Goal: Information Seeking & Learning: Learn about a topic

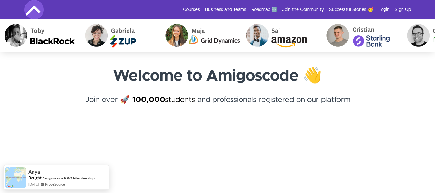
click at [41, 7] on img at bounding box center [33, 9] width 19 height 19
click at [187, 8] on link "Courses" at bounding box center [191, 9] width 17 height 6
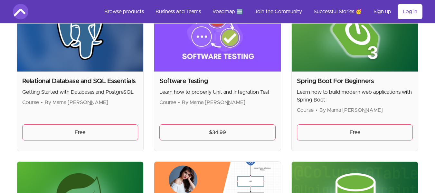
scroll to position [1474, 0]
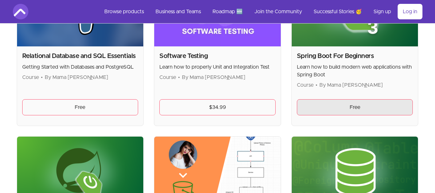
click at [355, 114] on link "Free" at bounding box center [355, 107] width 116 height 16
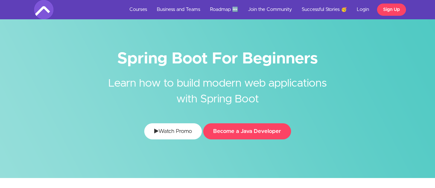
click at [151, 138] on link "Watch Promo" at bounding box center [173, 131] width 58 height 16
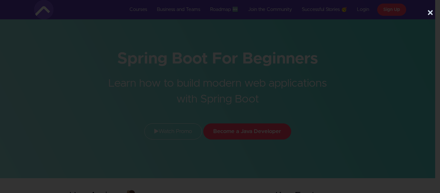
click at [431, 13] on button "×" at bounding box center [430, 12] width 6 height 13
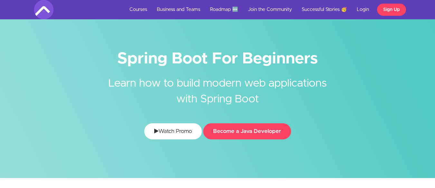
click at [176, 129] on link "Watch Promo" at bounding box center [173, 131] width 58 height 16
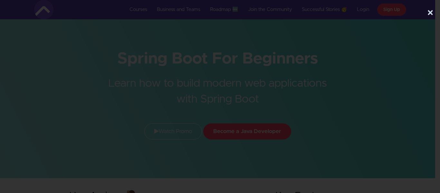
click at [431, 9] on button "×" at bounding box center [430, 12] width 6 height 13
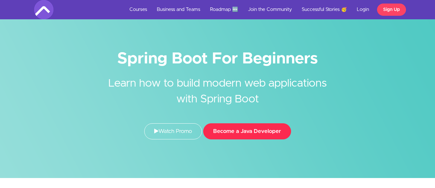
click at [237, 130] on button "Become a Java Developer" at bounding box center [247, 131] width 88 height 16
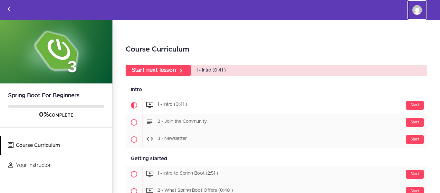
click at [413, 6] on link "Samuvel A" at bounding box center [417, 9] width 19 height 19
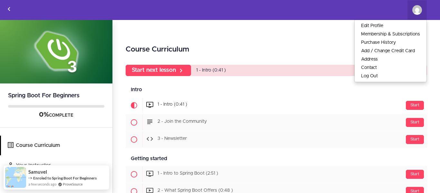
click at [272, 9] on div "Toggle navigation Course Curriculum Your Instructor Samuvel A Edit Profile Memb…" at bounding box center [219, 9] width 439 height 19
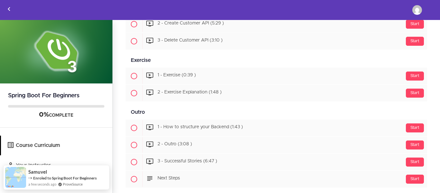
scroll to position [633, 0]
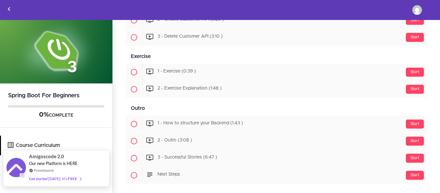
click at [57, 170] on div "ProveSource" at bounding box center [55, 170] width 52 height 5
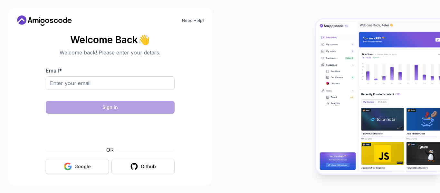
click at [80, 164] on div "Google" at bounding box center [82, 166] width 16 height 6
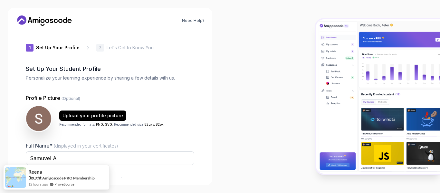
click at [237, 88] on div at bounding box center [330, 96] width 220 height 193
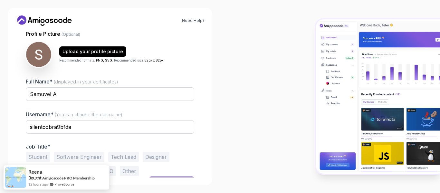
scroll to position [65, 0]
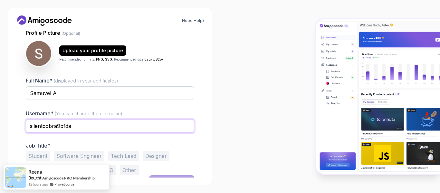
drag, startPoint x: 77, startPoint y: 124, endPoint x: 26, endPoint y: 123, distance: 51.2
click at [26, 123] on input "silentcobra9bfda" at bounding box center [110, 126] width 168 height 14
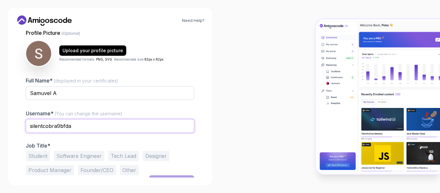
click at [26, 123] on input "silentcobra9bfda" at bounding box center [110, 126] width 168 height 14
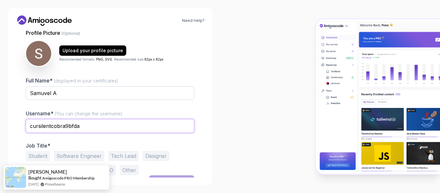
click at [31, 124] on input "cursilentcobra9bfda" at bounding box center [110, 126] width 168 height 14
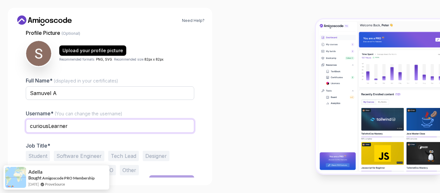
click at [34, 126] on input "curiousLearner" at bounding box center [110, 126] width 168 height 14
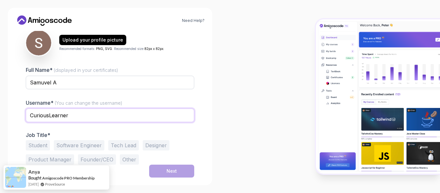
type input "CuriousLearner"
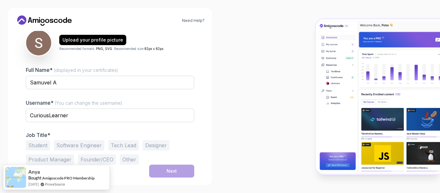
click at [39, 149] on button "Student" at bounding box center [38, 145] width 24 height 10
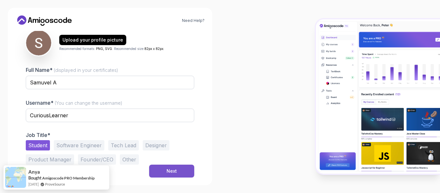
click at [166, 169] on button "Next" at bounding box center [171, 171] width 45 height 13
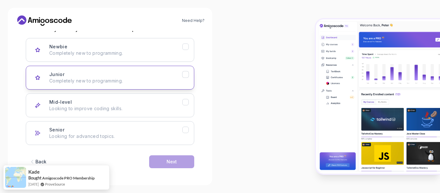
scroll to position [96, 0]
click at [130, 95] on button "Mid-level Looking to improve coding skills." at bounding box center [110, 104] width 168 height 24
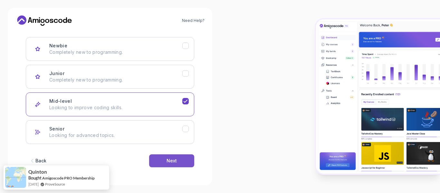
click at [165, 157] on button "Next" at bounding box center [171, 160] width 45 height 13
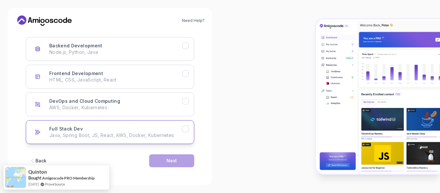
click at [130, 139] on button "Full Stack Dev Java, Spring Boot, JS, React, AWS, Docker, Kubernetes" at bounding box center [110, 132] width 168 height 24
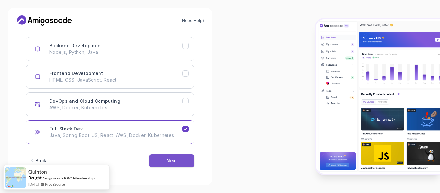
click at [160, 159] on button "Next" at bounding box center [171, 160] width 45 height 13
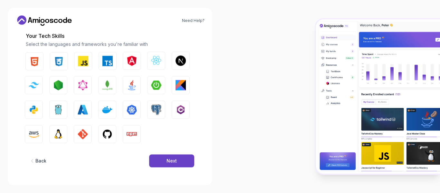
scroll to position [88, 0]
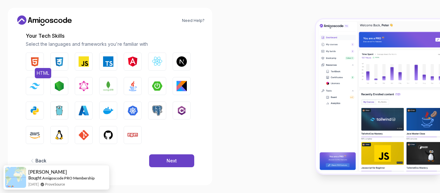
click at [37, 59] on img "button" at bounding box center [35, 61] width 10 height 10
click at [51, 64] on button "CSS" at bounding box center [59, 62] width 18 height 18
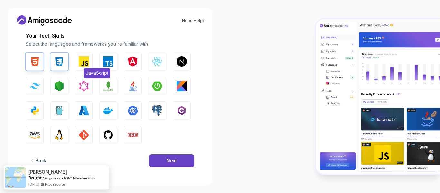
click at [90, 65] on button "JavaScript" at bounding box center [84, 62] width 18 height 18
click at [104, 64] on img "button" at bounding box center [108, 61] width 10 height 10
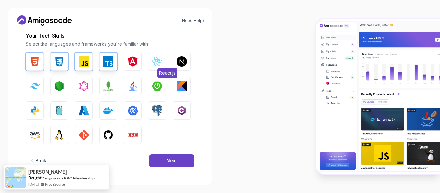
click at [157, 63] on img "button" at bounding box center [157, 61] width 10 height 10
click at [157, 88] on img "button" at bounding box center [157, 86] width 10 height 10
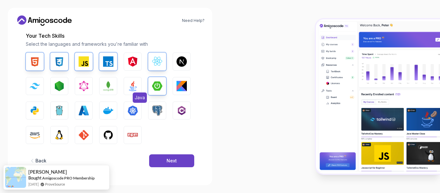
click at [140, 90] on button "Java" at bounding box center [133, 86] width 18 height 18
click at [105, 91] on img "button" at bounding box center [108, 86] width 10 height 10
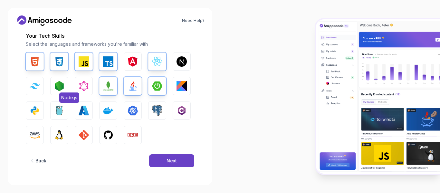
click at [53, 88] on button "Node.js" at bounding box center [59, 86] width 18 height 18
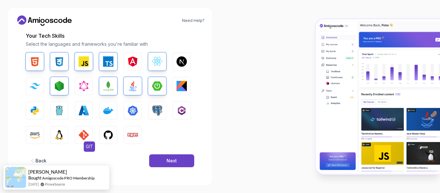
click at [81, 137] on img "button" at bounding box center [84, 135] width 10 height 10
click at [109, 137] on img "button" at bounding box center [108, 135] width 10 height 10
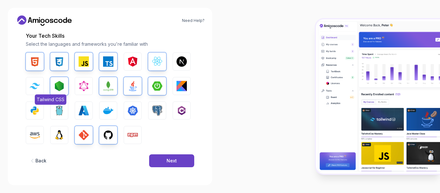
click at [43, 91] on button "Tailwind CSS" at bounding box center [35, 86] width 18 height 18
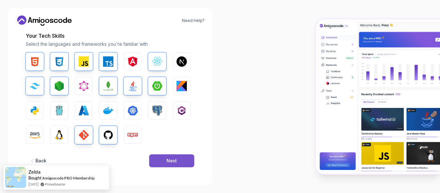
click at [155, 159] on button "Next" at bounding box center [171, 160] width 45 height 13
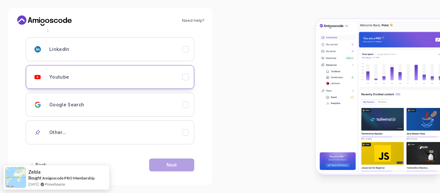
scroll to position [100, 0]
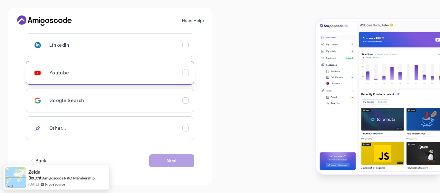
click at [129, 74] on div "Youtube" at bounding box center [115, 72] width 133 height 13
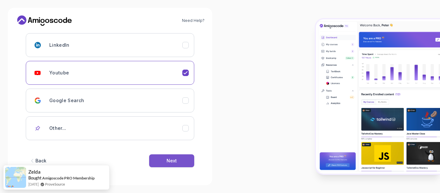
click at [180, 161] on button "Next" at bounding box center [171, 160] width 45 height 13
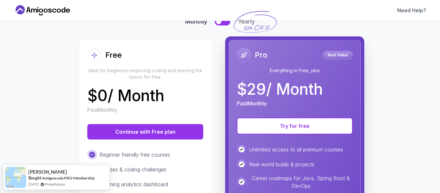
scroll to position [54, 0]
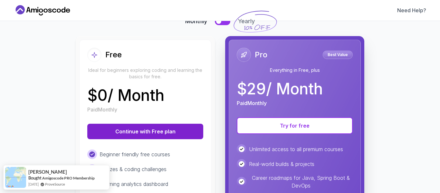
click at [157, 133] on button "Continue with Free plan" at bounding box center [145, 131] width 116 height 15
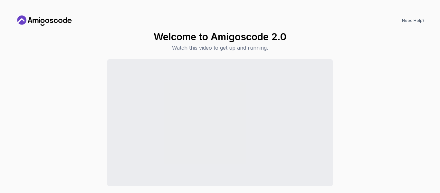
click at [433, 109] on div "Need Help? Welcome to Amigoscode 2.0 Watch this video to get up and running. Co…" at bounding box center [220, 96] width 440 height 193
click at [55, 70] on div "Continue to Dashboard" at bounding box center [219, 135] width 409 height 153
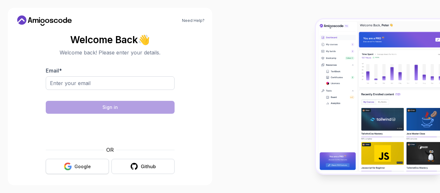
click at [82, 162] on button "Google" at bounding box center [77, 166] width 63 height 15
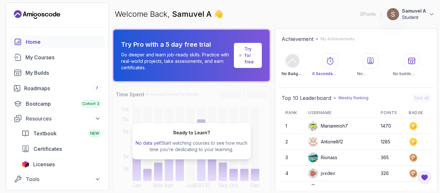
click at [198, 131] on h2 "Ready to Learn?" at bounding box center [191, 133] width 37 height 6
click at [253, 105] on div "Ready to Learn? No data yet! Start watching courses to see how much time you’re…" at bounding box center [191, 141] width 159 height 110
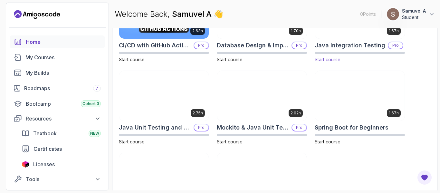
scroll to position [246, 0]
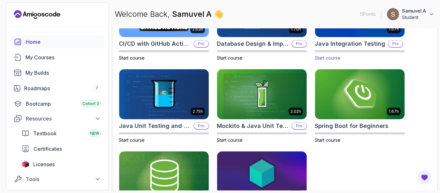
click at [387, 110] on div "1.67h" at bounding box center [394, 112] width 14 height 8
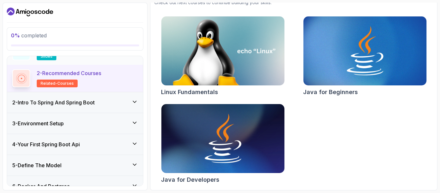
scroll to position [63, 0]
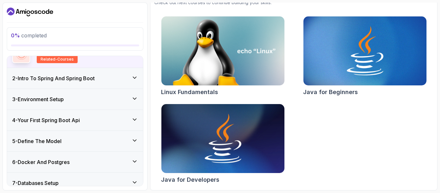
click at [130, 77] on div "2 - Intro To Spring And Spring Boot" at bounding box center [75, 78] width 126 height 8
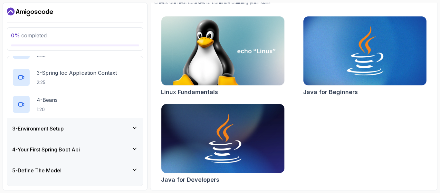
scroll to position [88, 0]
click at [130, 127] on div "3 - Environment Setup" at bounding box center [75, 128] width 126 height 8
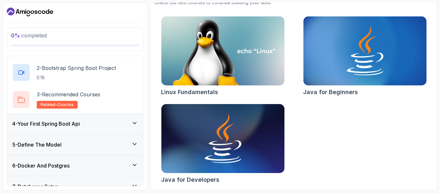
scroll to position [88, 0]
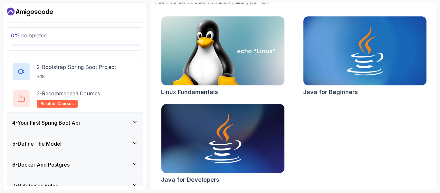
click at [130, 127] on div "4 - Your First Spring Boot Api" at bounding box center [75, 122] width 136 height 21
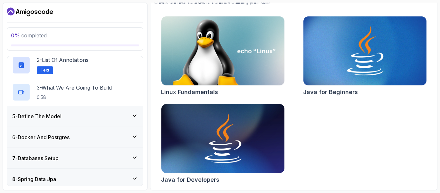
scroll to position [115, 0]
click at [130, 120] on div "5 - Define The Model" at bounding box center [75, 116] width 136 height 21
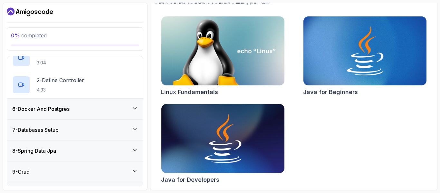
scroll to position [117, 0]
click at [131, 112] on div "6 - Docker And Postgres" at bounding box center [75, 109] width 126 height 8
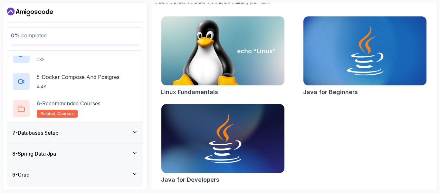
scroll to position [222, 0]
click at [132, 138] on div "7 - Databases Setup" at bounding box center [75, 132] width 136 height 21
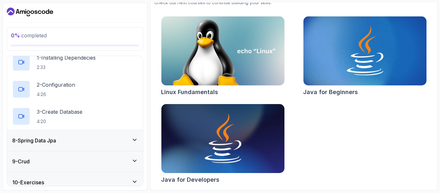
scroll to position [157, 0]
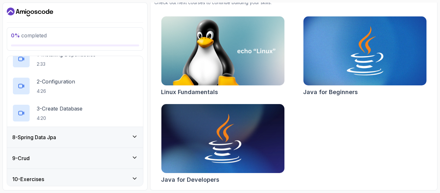
click at [132, 138] on icon at bounding box center [134, 136] width 6 height 6
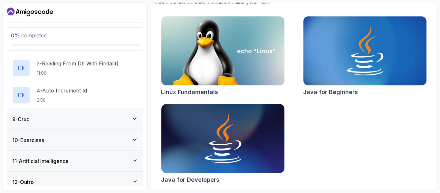
scroll to position [229, 0]
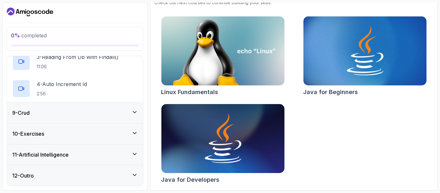
click at [133, 107] on div "9 - Crud" at bounding box center [75, 112] width 136 height 21
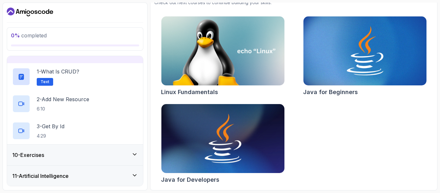
scroll to position [202, 0]
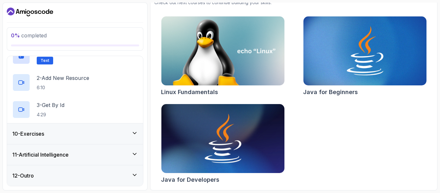
click at [133, 132] on icon at bounding box center [134, 133] width 3 height 2
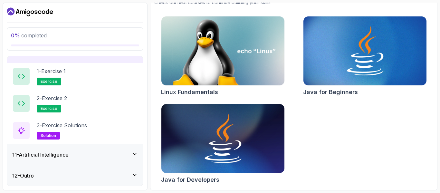
click at [126, 156] on div "11 - Artificial Intelligence" at bounding box center [75, 155] width 126 height 8
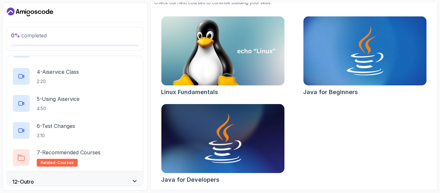
scroll to position [311, 0]
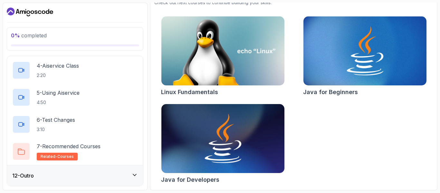
click at [126, 171] on div "12 - Outro" at bounding box center [75, 175] width 136 height 21
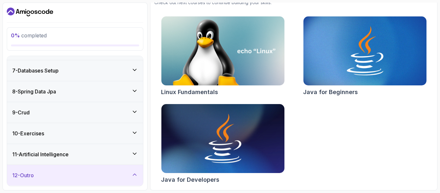
scroll to position [175, 0]
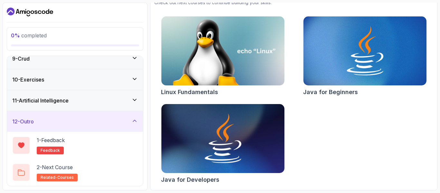
click at [128, 110] on div "11 - Artificial Intelligence" at bounding box center [75, 100] width 136 height 21
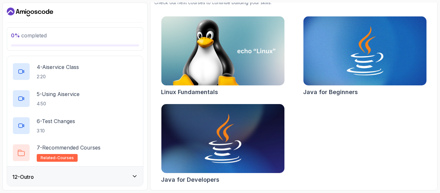
scroll to position [311, 0]
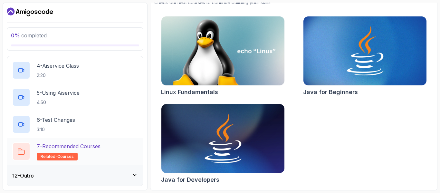
click at [61, 140] on div "7 - Recommended Courses related-courses" at bounding box center [75, 151] width 136 height 27
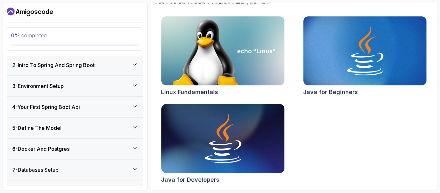
scroll to position [0, 0]
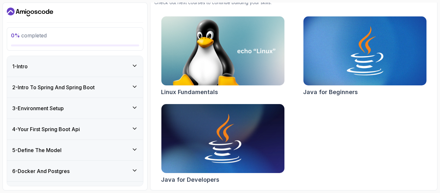
click at [91, 69] on div "1 - Intro" at bounding box center [75, 67] width 126 height 8
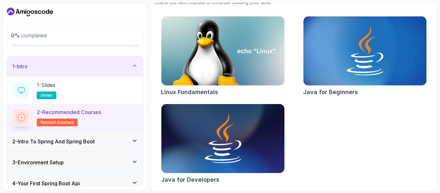
click at [58, 121] on span "related-courses" at bounding box center [57, 122] width 33 height 5
click at [69, 109] on p "2 - Recommended Courses" at bounding box center [69, 112] width 64 height 8
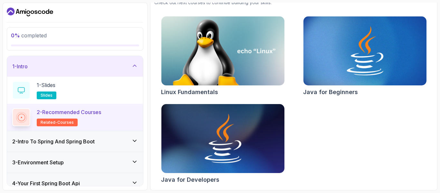
click at [69, 109] on p "2 - Recommended Courses" at bounding box center [69, 112] width 64 height 8
click at [25, 121] on icon at bounding box center [21, 117] width 8 height 8
click at [55, 88] on p "1 - Slides" at bounding box center [46, 85] width 19 height 8
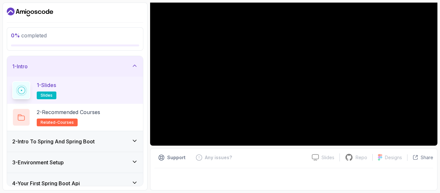
scroll to position [73, 0]
click at [133, 139] on icon at bounding box center [134, 141] width 6 height 6
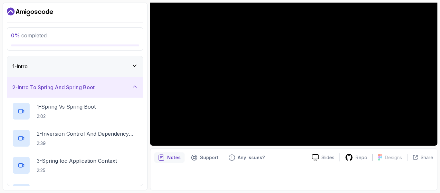
click at [143, 87] on div "1 - Intro 2 - Intro To Spring And Spring Boot 1 - Spring Vs Spring Boot 2:02 2 …" at bounding box center [75, 121] width 137 height 130
click at [133, 87] on icon at bounding box center [134, 86] width 6 height 6
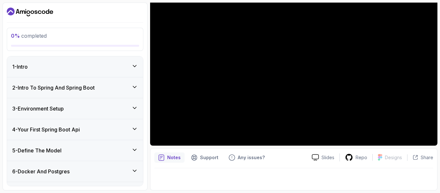
click at [133, 80] on div "2 - Intro To Spring And Spring Boot" at bounding box center [75, 87] width 136 height 21
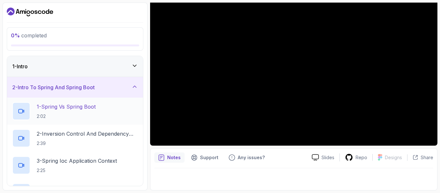
click at [76, 114] on p "2:02" at bounding box center [66, 116] width 59 height 6
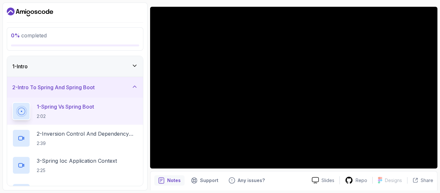
scroll to position [50, 0]
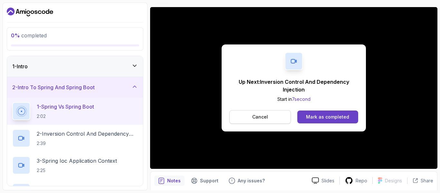
click at [255, 117] on p "Cancel" at bounding box center [260, 117] width 16 height 6
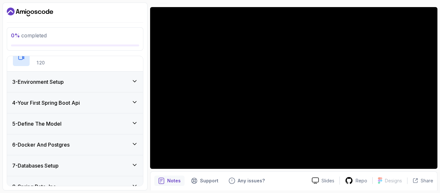
scroll to position [0, 0]
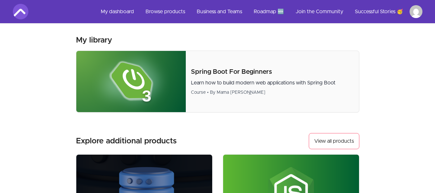
scroll to position [20, 0]
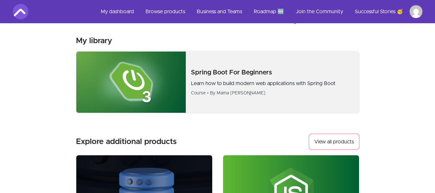
drag, startPoint x: 0, startPoint y: 0, endPoint x: 111, endPoint y: 73, distance: 132.9
click at [111, 73] on img at bounding box center [131, 82] width 110 height 61
